Goal: Check status: Check status

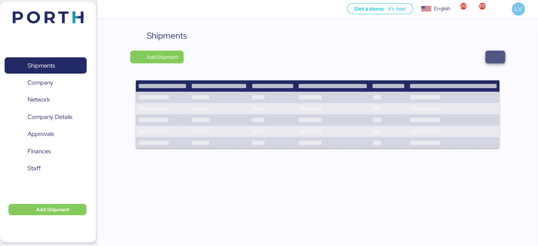
click at [493, 57] on span "button" at bounding box center [495, 57] width 8 height 10
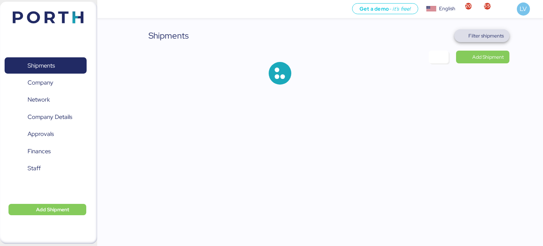
click at [477, 32] on span "Filter shipments" at bounding box center [485, 35] width 35 height 8
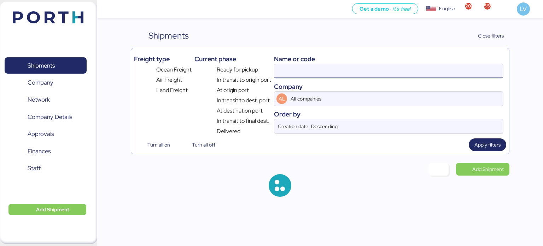
click at [432, 73] on input at bounding box center [388, 71] width 229 height 14
paste input "O0051597"
type input "O0051597"
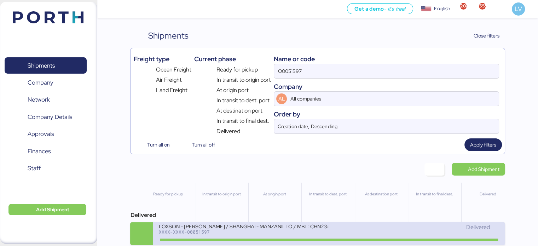
click at [310, 227] on div "LOXSON - [PERSON_NAME] / SHANGHAI - MANZANILLO / MBL: CHN2347044 - HBL: KSSE250…" at bounding box center [243, 226] width 170 height 6
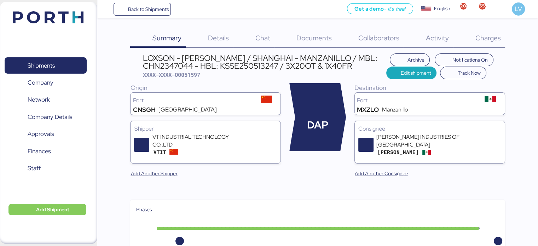
click at [504, 43] on div "Charges 0" at bounding box center [479, 38] width 52 height 18
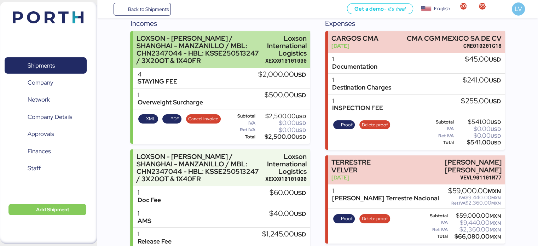
scroll to position [91, 0]
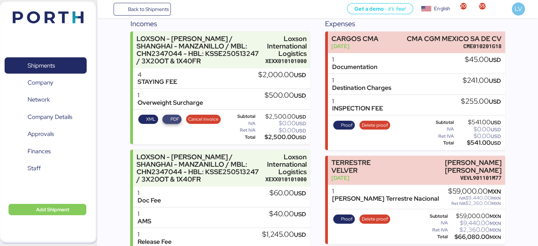
click at [168, 117] on span "PDF" at bounding box center [172, 119] width 14 height 8
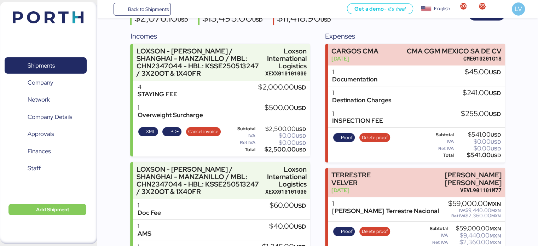
scroll to position [0, 0]
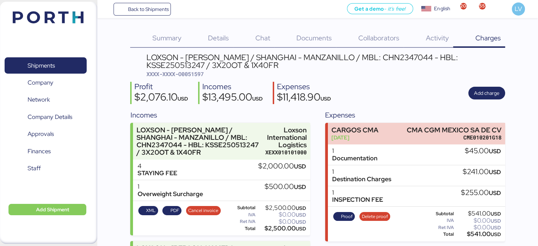
click at [202, 73] on span "XXXX-XXXX-O0051597" at bounding box center [174, 73] width 57 height 7
copy span "O0051597"
